Goal: Navigation & Orientation: Understand site structure

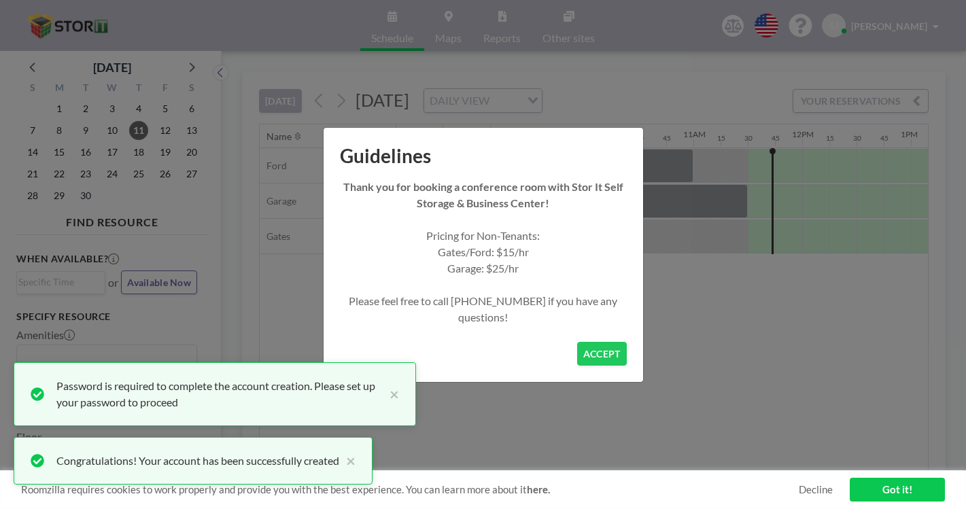
scroll to position [0, 994]
click at [592, 342] on button "ACCEPT" at bounding box center [602, 354] width 50 height 24
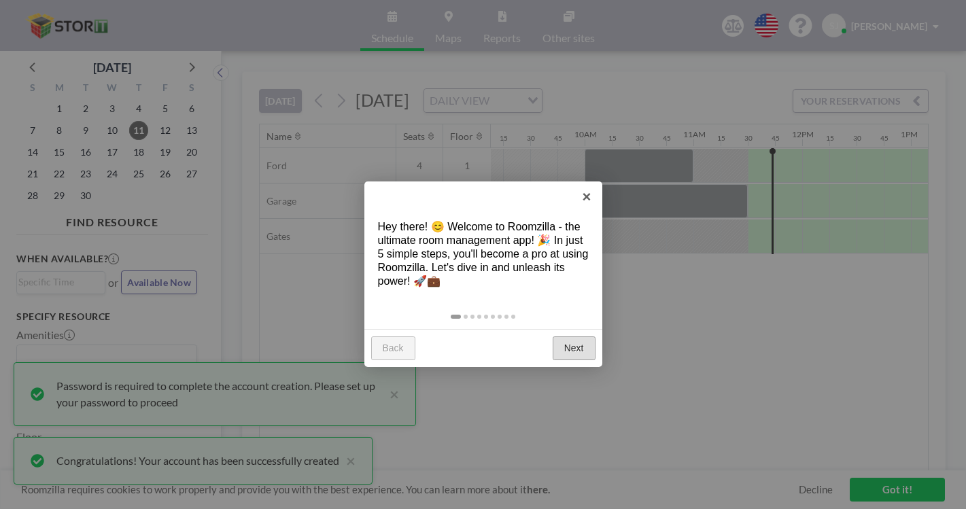
click at [580, 337] on link "Next" at bounding box center [574, 349] width 43 height 24
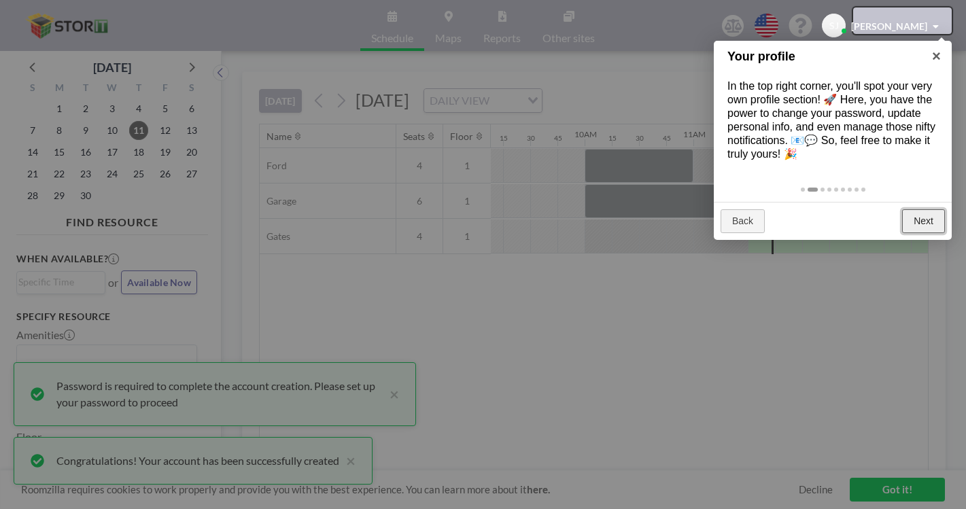
click at [926, 209] on link "Next" at bounding box center [923, 221] width 43 height 24
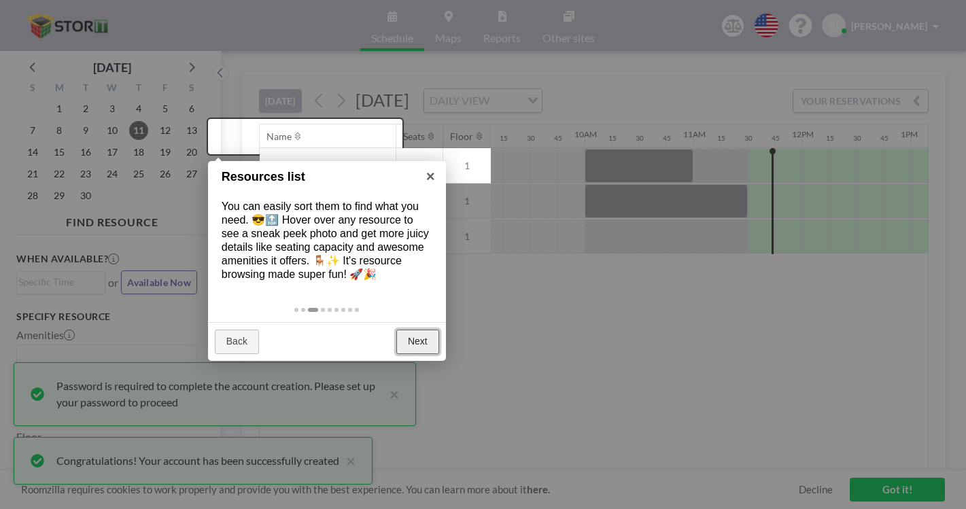
click at [430, 330] on link "Next" at bounding box center [417, 342] width 43 height 24
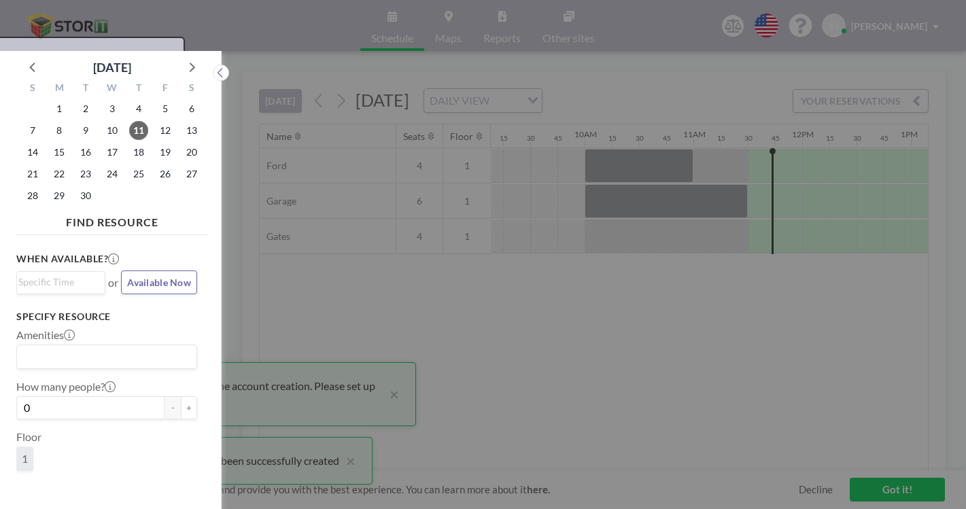
scroll to position [3, 0]
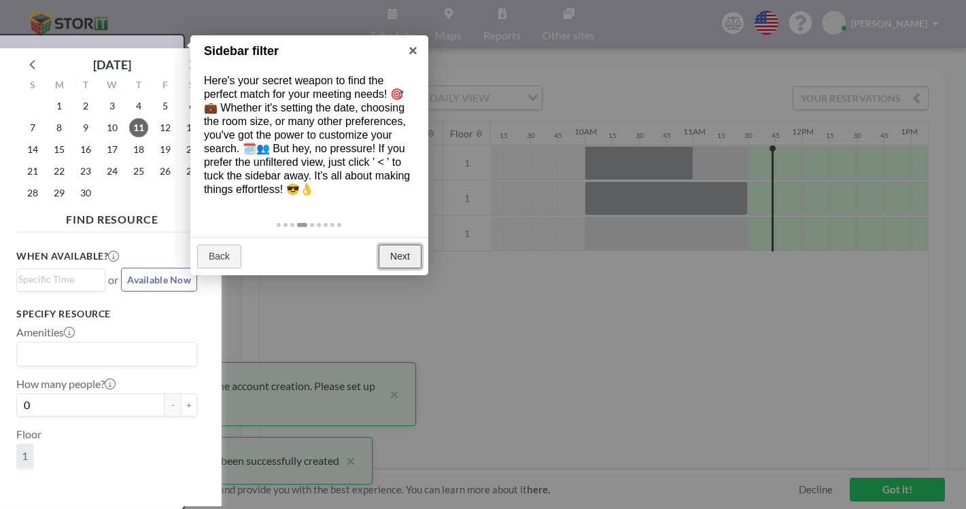
click at [397, 245] on link "Next" at bounding box center [400, 257] width 43 height 24
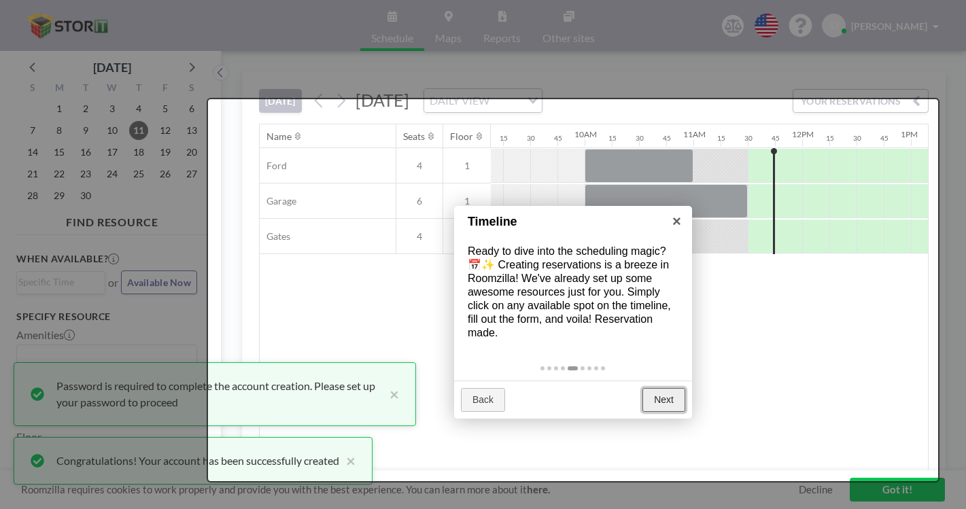
click at [662, 388] on link "Next" at bounding box center [664, 400] width 43 height 24
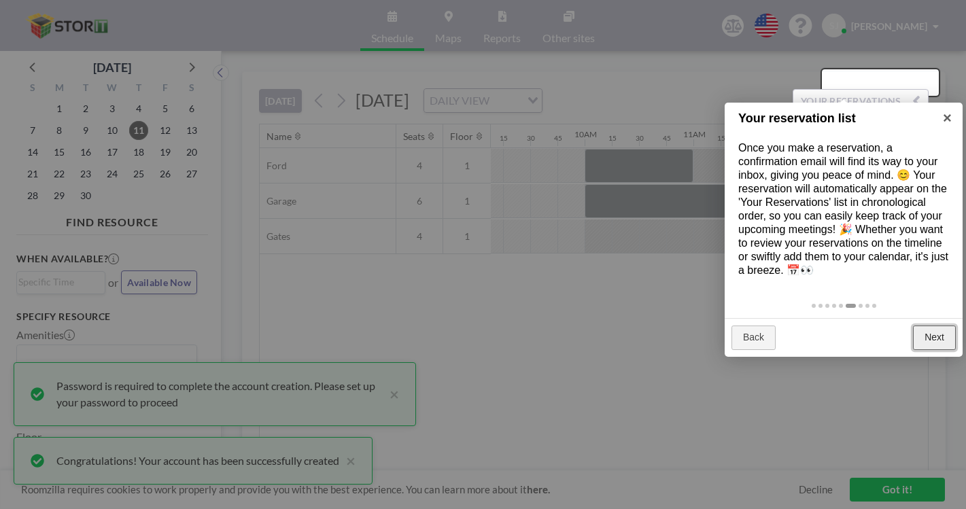
click at [925, 326] on link "Next" at bounding box center [934, 338] width 43 height 24
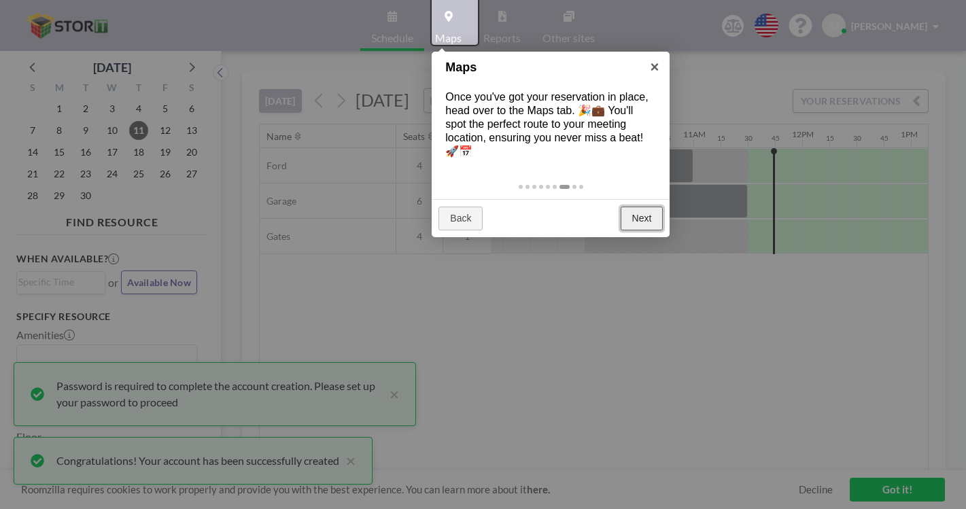
click at [650, 207] on link "Next" at bounding box center [642, 219] width 43 height 24
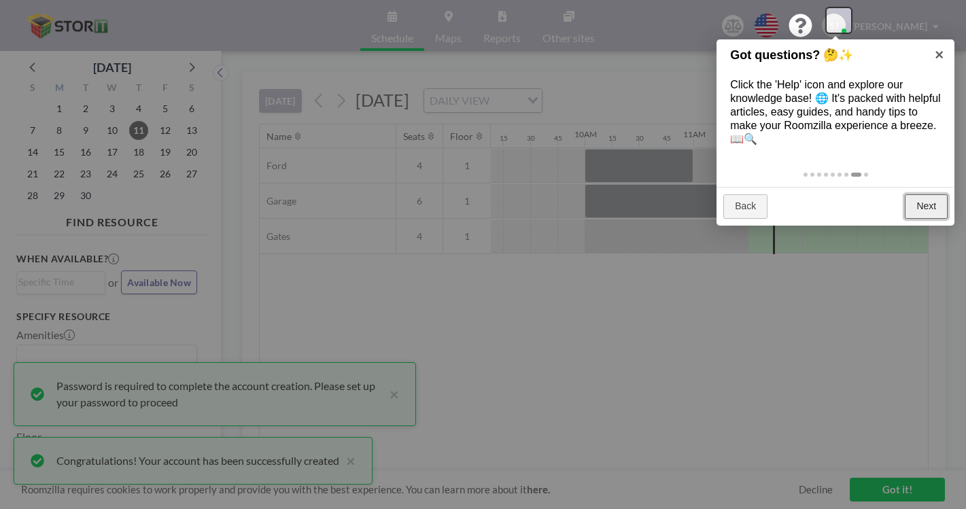
click at [932, 195] on link "Next" at bounding box center [926, 207] width 43 height 24
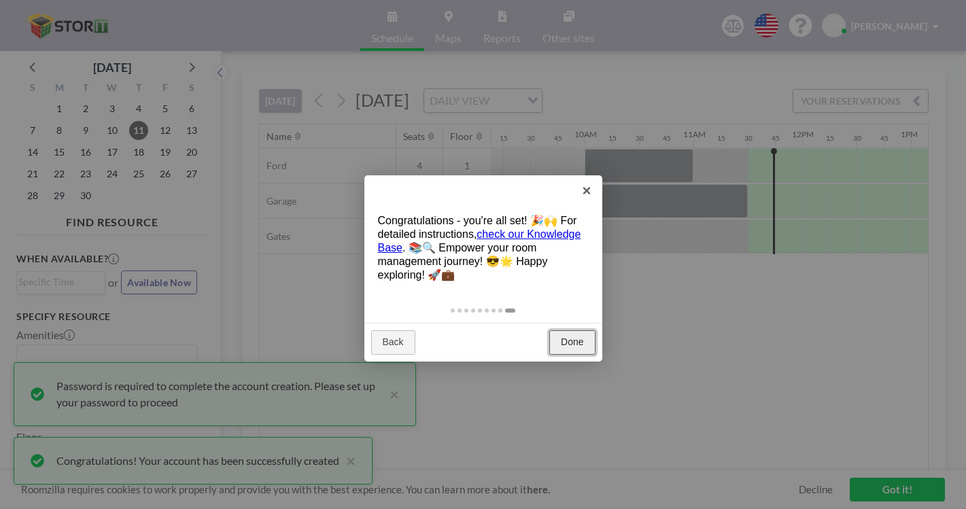
click at [573, 331] on link "Done" at bounding box center [573, 343] width 46 height 24
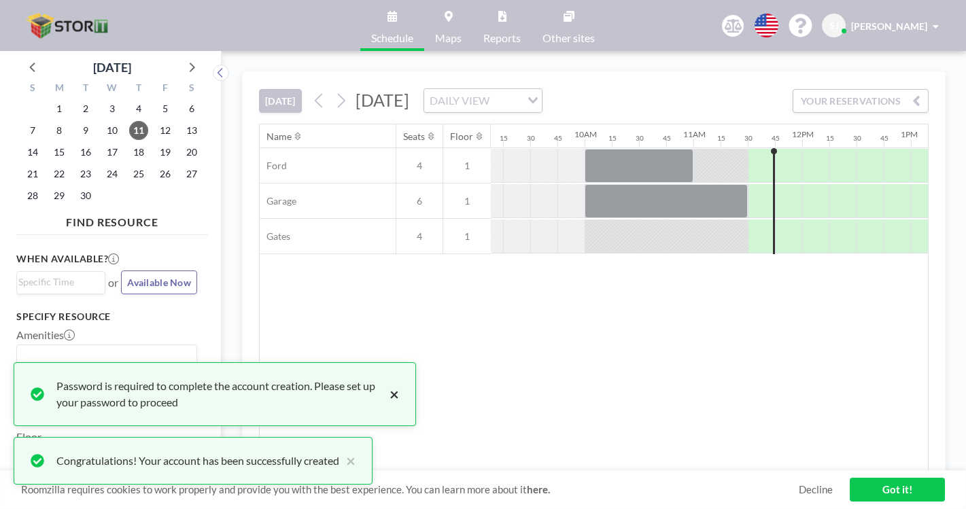
click at [383, 410] on button "×" at bounding box center [391, 394] width 16 height 33
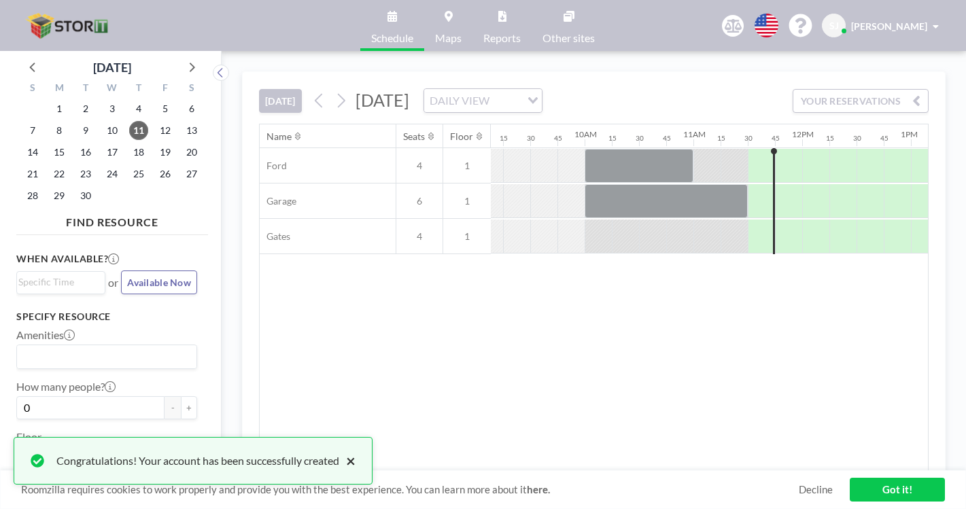
click at [339, 469] on button "×" at bounding box center [347, 461] width 16 height 16
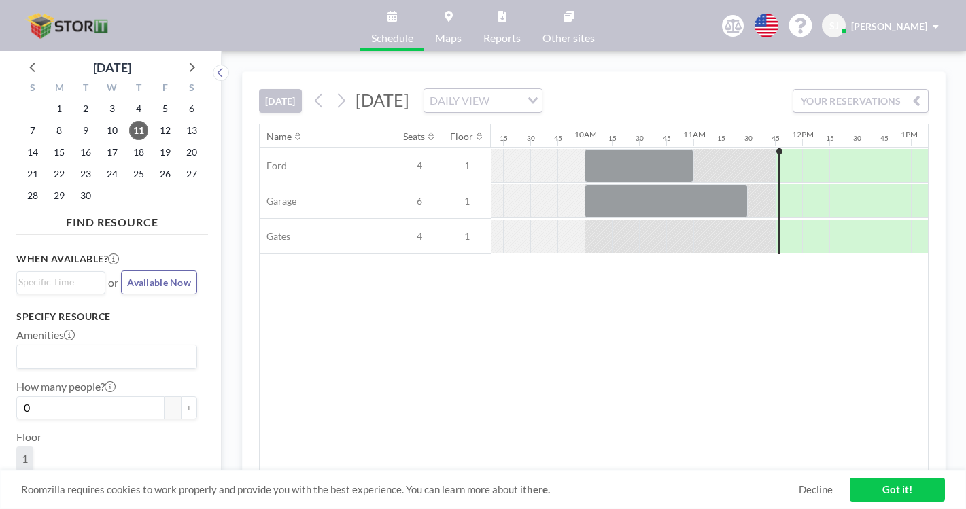
click at [875, 502] on link "Got it!" at bounding box center [897, 490] width 95 height 24
